Goal: Information Seeking & Learning: Check status

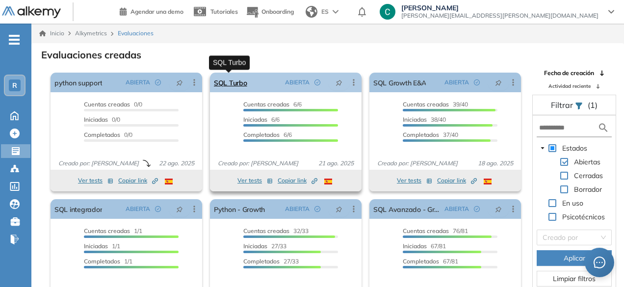
click at [240, 82] on link "SQL Turbo" at bounding box center [230, 83] width 33 height 20
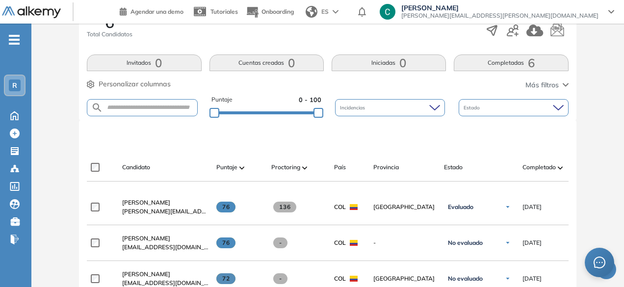
scroll to position [281, 0]
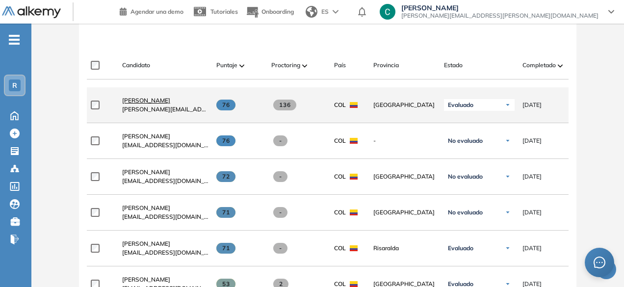
click at [160, 102] on span "[PERSON_NAME]" at bounding box center [146, 100] width 48 height 7
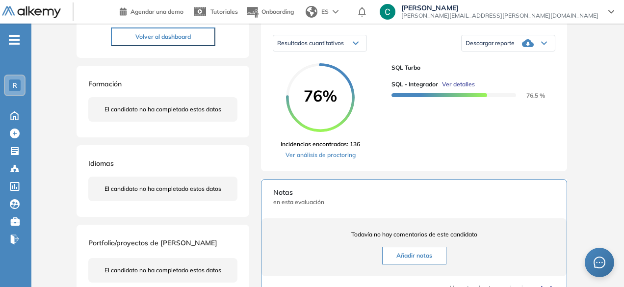
scroll to position [157, 0]
click at [339, 159] on link "Ver análisis de proctoring" at bounding box center [319, 154] width 79 height 9
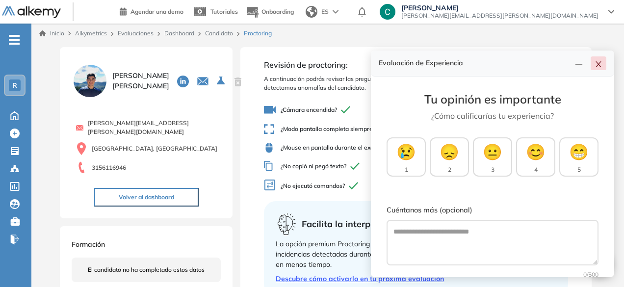
click at [597, 65] on icon "close" at bounding box center [598, 64] width 8 height 8
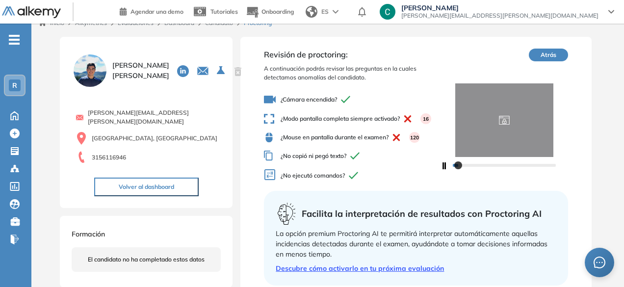
scroll to position [11, 0]
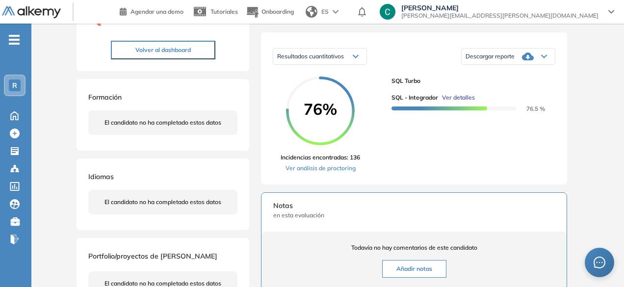
scroll to position [197, 0]
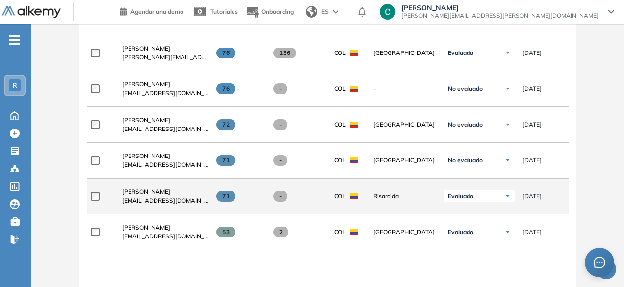
scroll to position [333, 0]
click at [148, 194] on span "[PERSON_NAME]" at bounding box center [146, 190] width 48 height 7
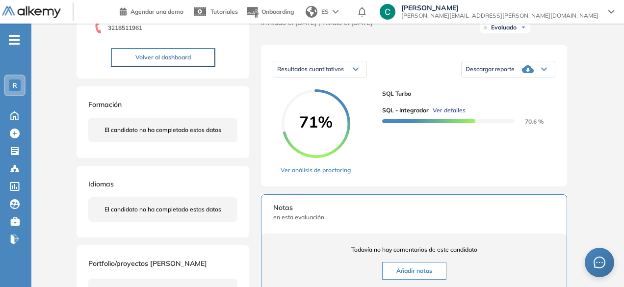
scroll to position [169, 0]
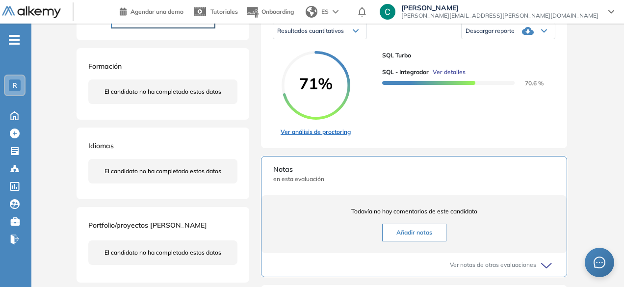
click at [306, 136] on link "Ver análisis de proctoring" at bounding box center [315, 131] width 70 height 9
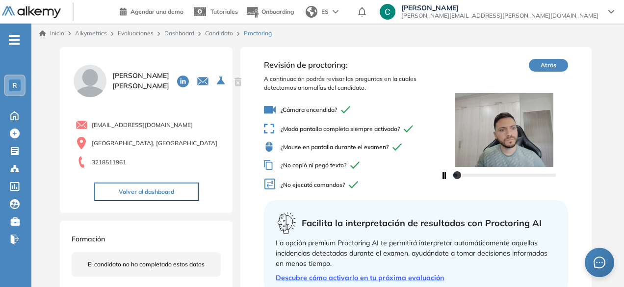
click at [443, 177] on icon "button" at bounding box center [442, 175] width 5 height 7
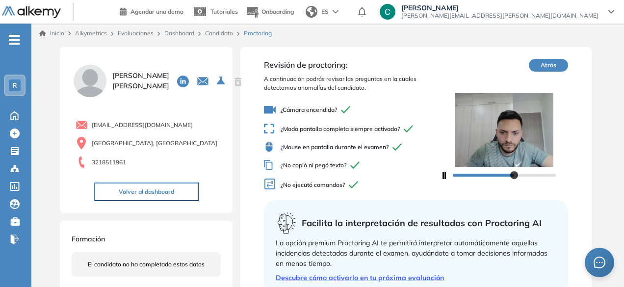
click at [514, 177] on div at bounding box center [504, 175] width 103 height 6
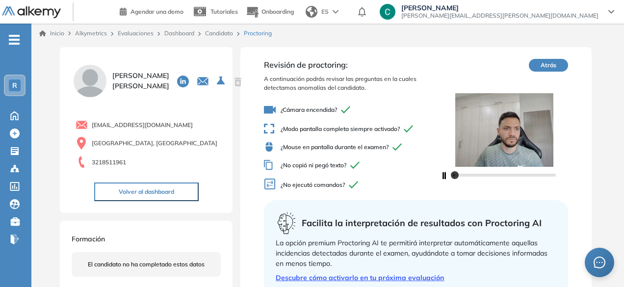
click at [454, 175] on div at bounding box center [504, 175] width 103 height 6
click at [442, 175] on icon "button" at bounding box center [444, 175] width 4 height 7
click at [550, 60] on button "Atrás" at bounding box center [548, 65] width 39 height 13
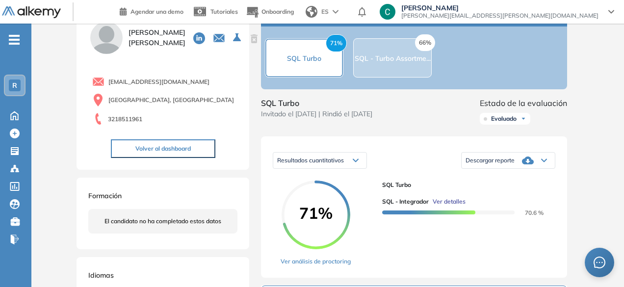
scroll to position [32, 0]
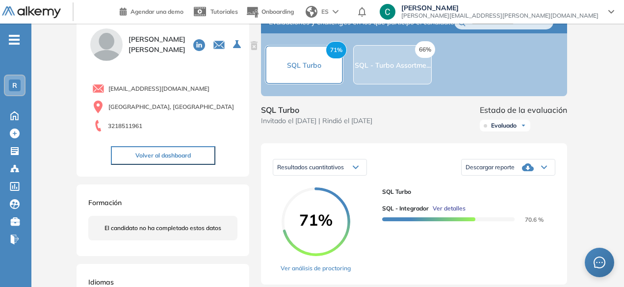
click at [494, 171] on span "Descargar reporte" at bounding box center [489, 167] width 49 height 8
click at [506, 183] on li "Descargar informe completo" at bounding box center [502, 179] width 73 height 10
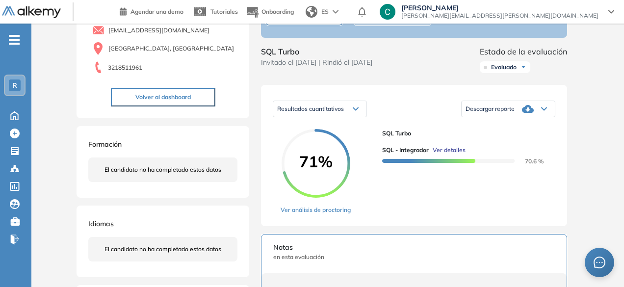
scroll to position [96, 0]
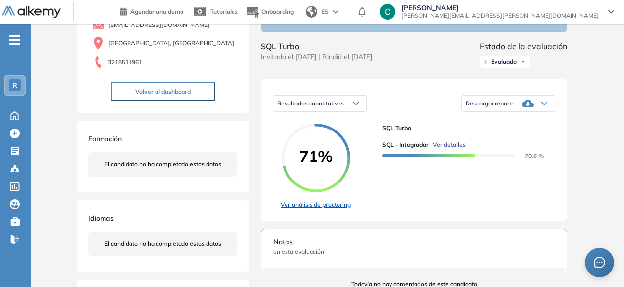
click at [341, 209] on link "Ver análisis de proctoring" at bounding box center [315, 204] width 70 height 9
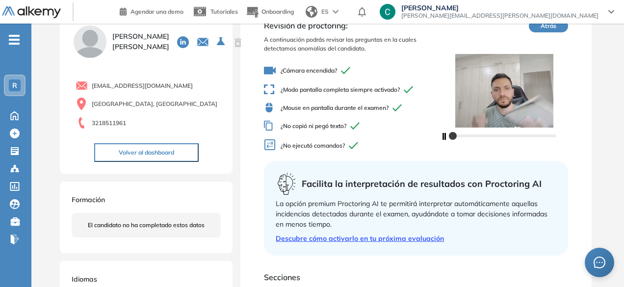
scroll to position [38, 0]
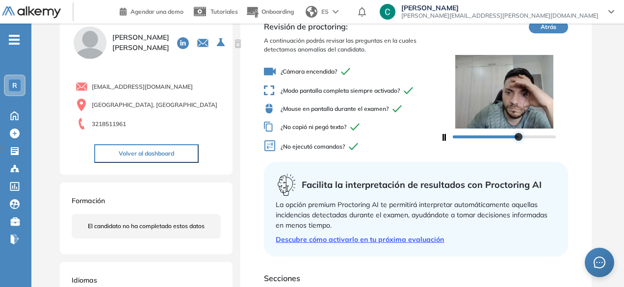
click at [522, 135] on div at bounding box center [518, 137] width 8 height 8
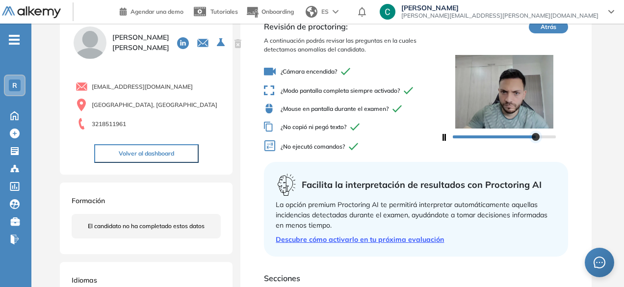
click at [535, 135] on div at bounding box center [504, 136] width 103 height 6
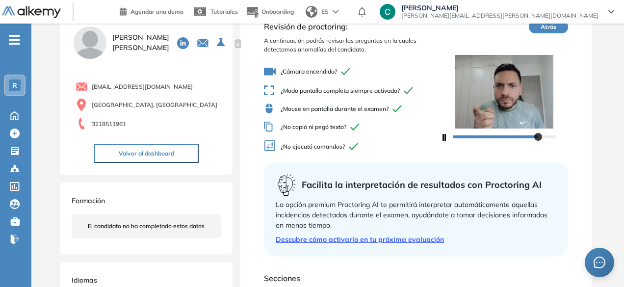
click at [443, 135] on icon "button" at bounding box center [444, 137] width 4 height 7
click at [442, 134] on icon "button" at bounding box center [442, 137] width 5 height 7
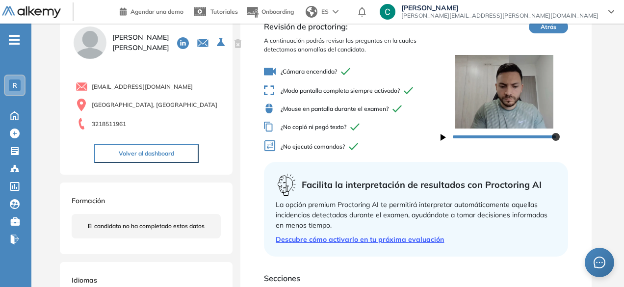
scroll to position [0, 0]
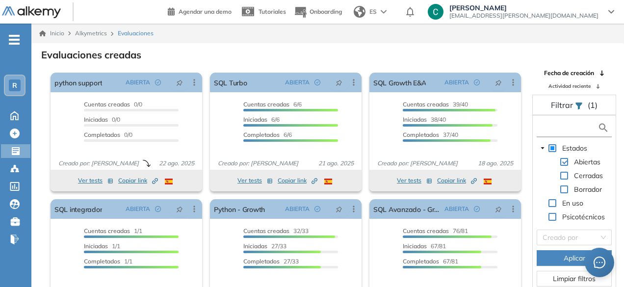
click at [562, 131] on input "text" at bounding box center [568, 128] width 58 height 10
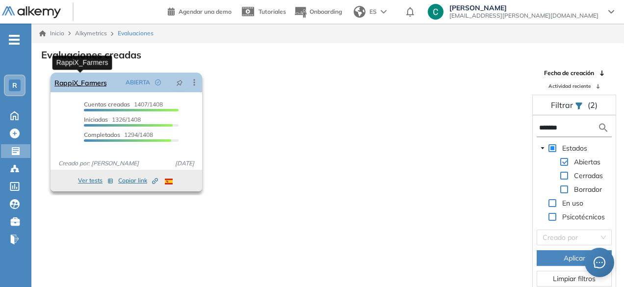
type input "*******"
click at [76, 80] on link "RappiX_Farmers" at bounding box center [80, 83] width 52 height 20
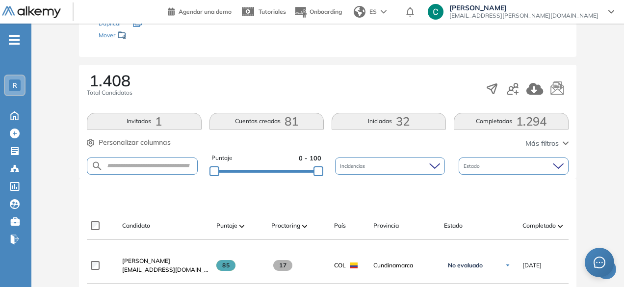
scroll to position [129, 0]
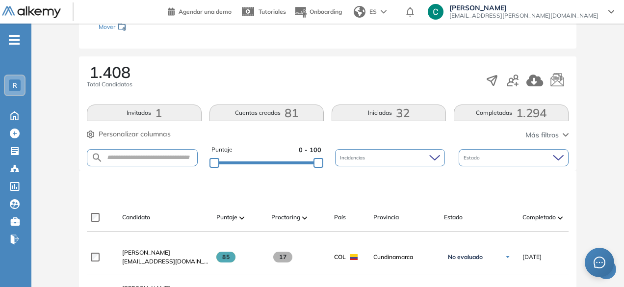
click at [157, 161] on form at bounding box center [142, 157] width 110 height 17
click at [142, 154] on input "text" at bounding box center [150, 157] width 94 height 7
paste input "**********"
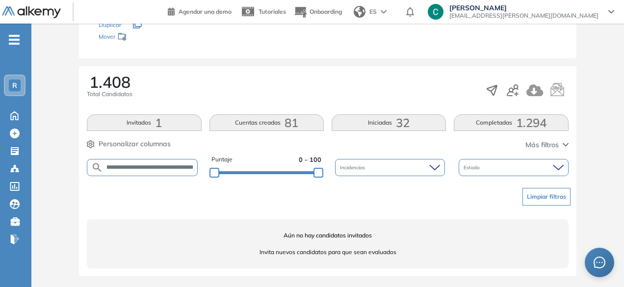
scroll to position [0, 0]
click at [106, 167] on input "**********" at bounding box center [150, 167] width 94 height 7
click at [123, 170] on form "**********" at bounding box center [142, 167] width 111 height 17
click at [123, 167] on input "**********" at bounding box center [150, 167] width 94 height 7
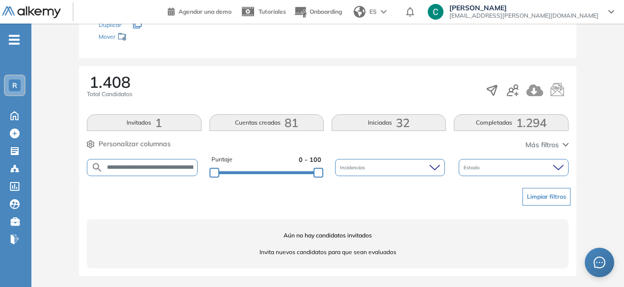
click at [123, 167] on input "**********" at bounding box center [150, 167] width 94 height 7
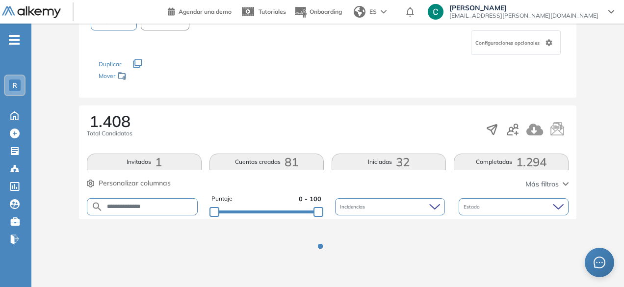
scroll to position [119, 0]
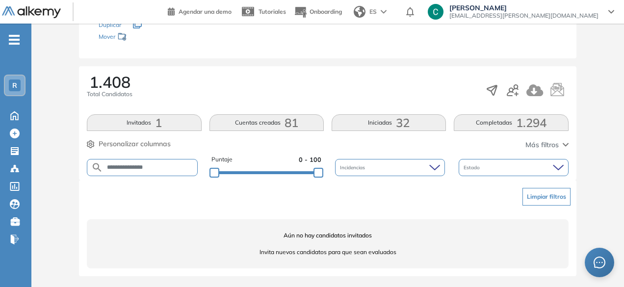
type input "**********"
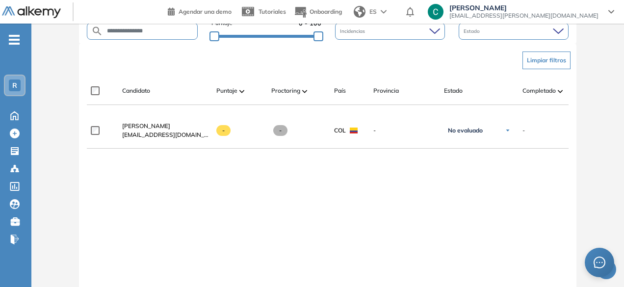
scroll to position [256, 0]
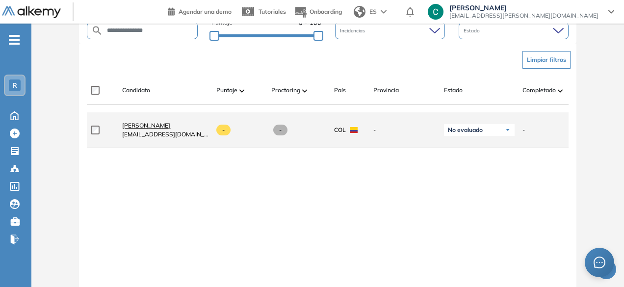
click at [162, 126] on span "Michael Esteban Gonzalez Larrotta" at bounding box center [146, 125] width 48 height 7
